Goal: Task Accomplishment & Management: Manage account settings

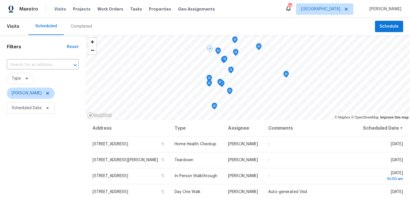
scroll to position [137, 0]
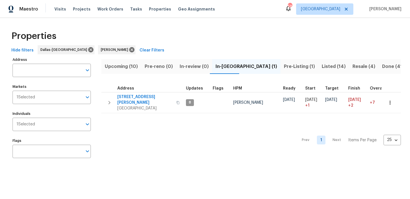
click at [110, 73] on button "Upcoming (10)" at bounding box center [121, 66] width 40 height 15
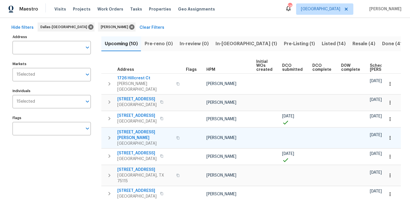
scroll to position [22, 0]
click at [370, 66] on span "Scheduled COE" at bounding box center [386, 68] width 32 height 8
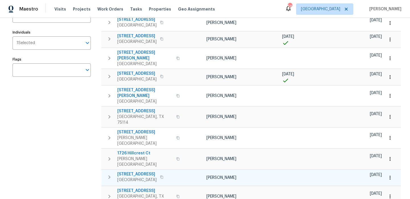
scroll to position [85, 0]
